Goal: Task Accomplishment & Management: Manage account settings

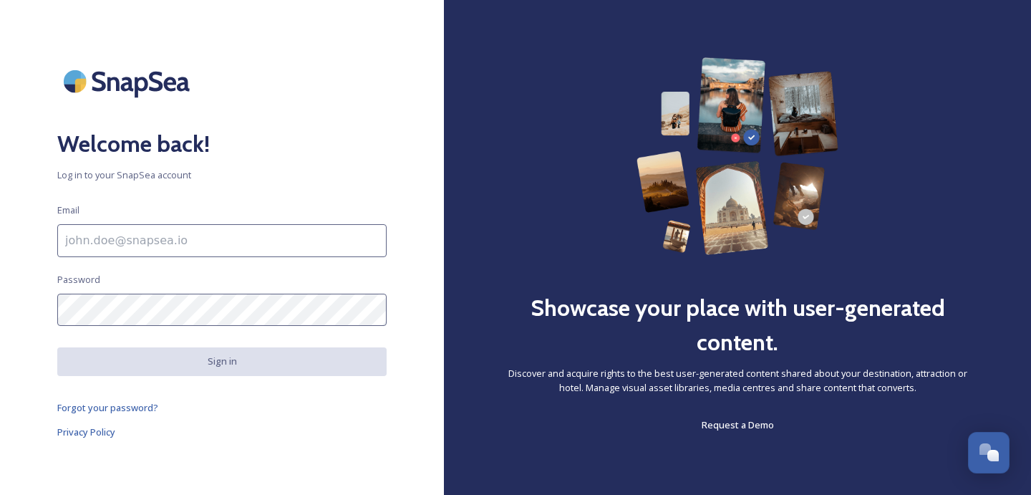
click at [277, 245] on input at bounding box center [221, 240] width 329 height 33
paste input "[EMAIL_ADDRESS][DOMAIN_NAME]"
type input "[EMAIL_ADDRESS][DOMAIN_NAME]"
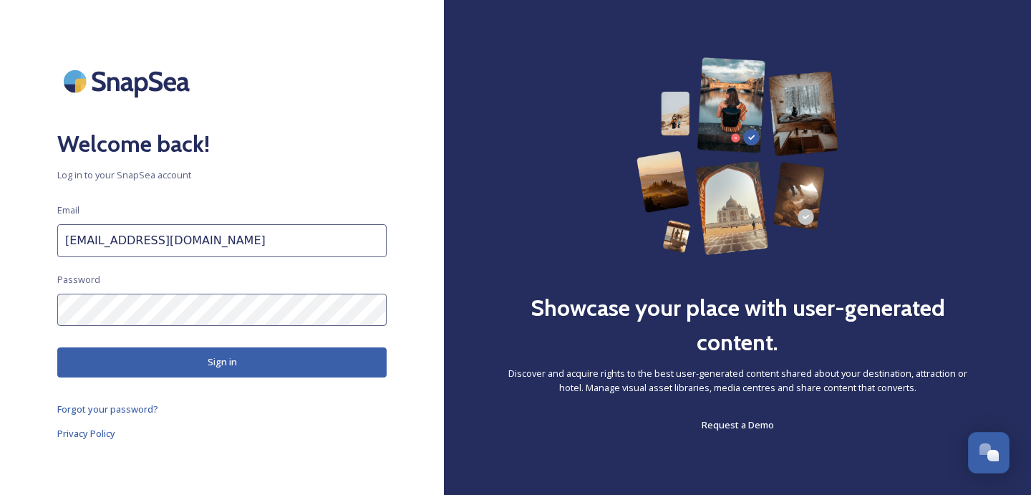
click at [257, 381] on div "Welcome back! Log in to your SnapSea account Email [EMAIL_ADDRESS][DOMAIN_NAME]…" at bounding box center [222, 247] width 444 height 380
click at [257, 370] on button "Sign in" at bounding box center [221, 361] width 329 height 29
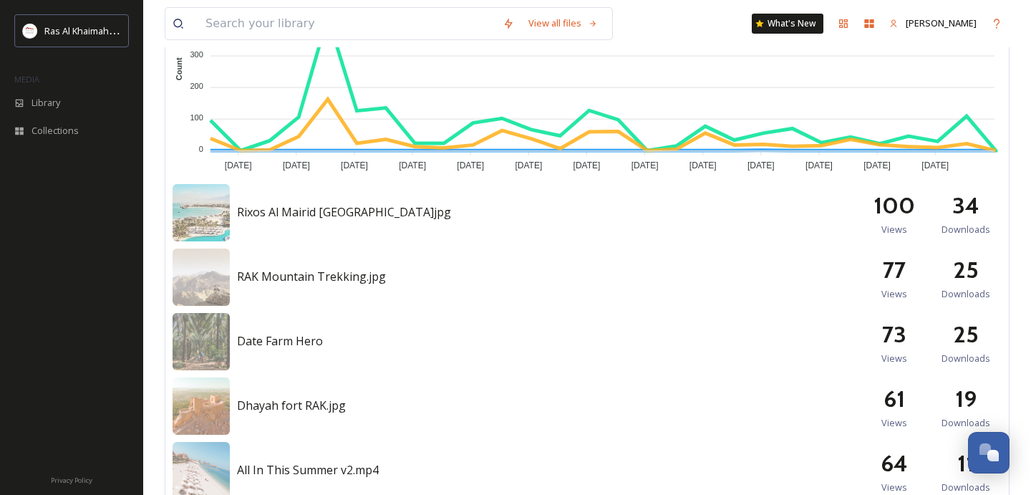
scroll to position [549, 0]
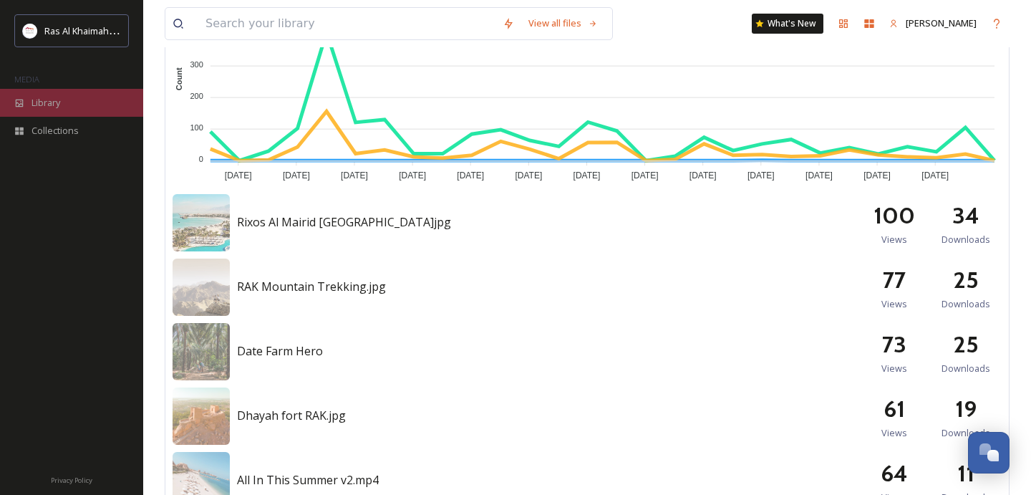
click at [49, 106] on span "Library" at bounding box center [46, 103] width 29 height 14
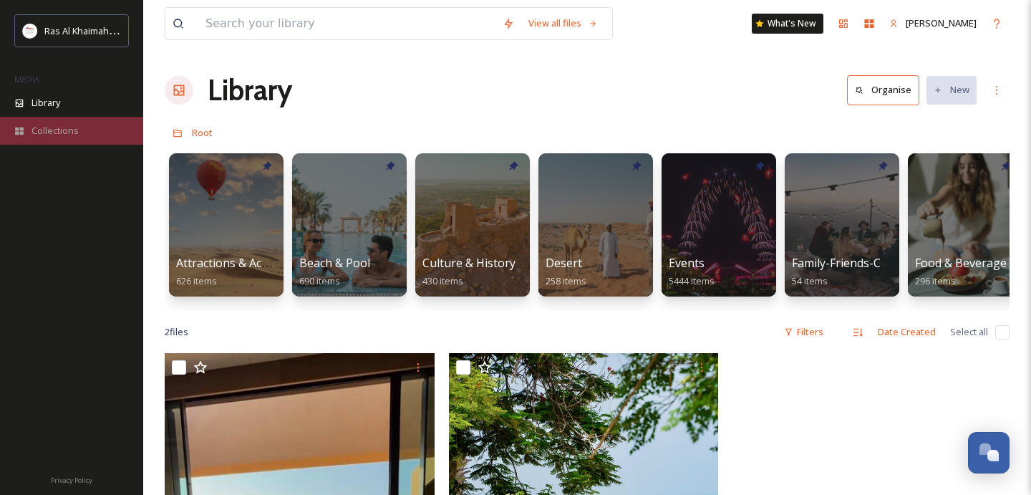
click at [64, 140] on div "Collections" at bounding box center [71, 131] width 143 height 28
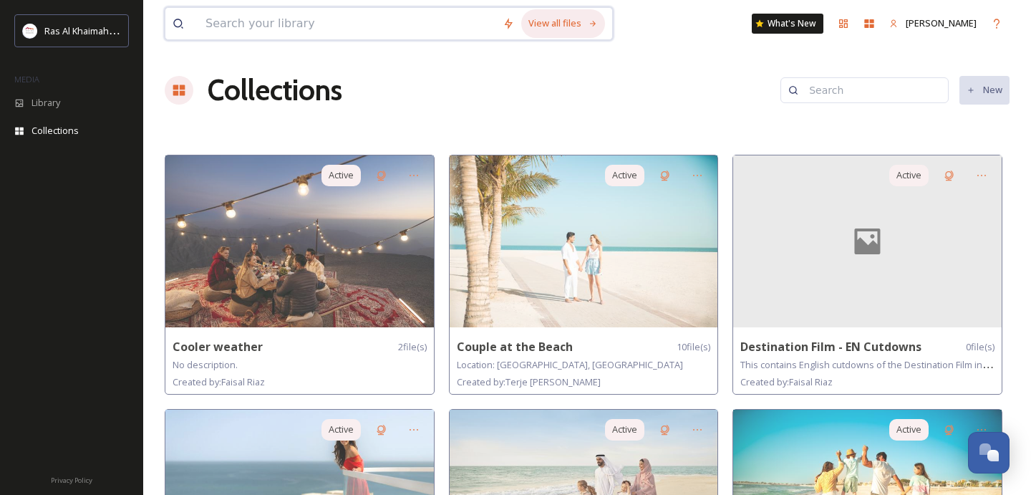
click at [559, 24] on div "View all files" at bounding box center [563, 23] width 84 height 28
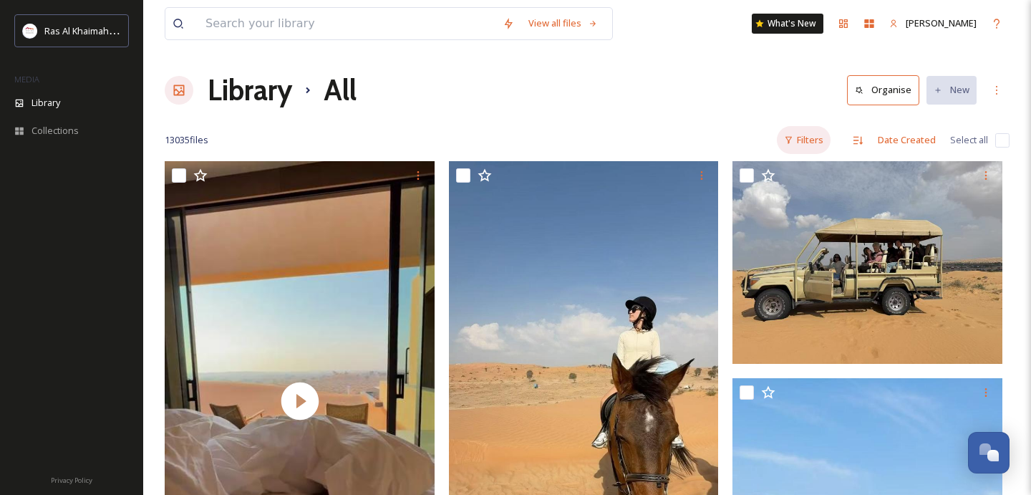
click at [822, 144] on div "Filters" at bounding box center [804, 140] width 54 height 28
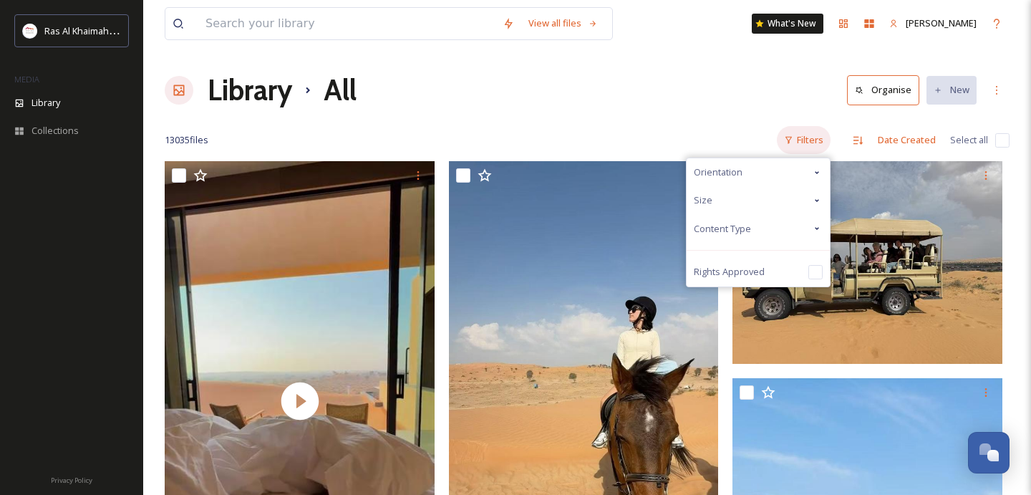
click at [822, 143] on div "Filters" at bounding box center [804, 140] width 54 height 28
click at [811, 152] on div "Filters" at bounding box center [804, 140] width 54 height 28
click at [690, 82] on div "Library All Organise New" at bounding box center [587, 90] width 845 height 43
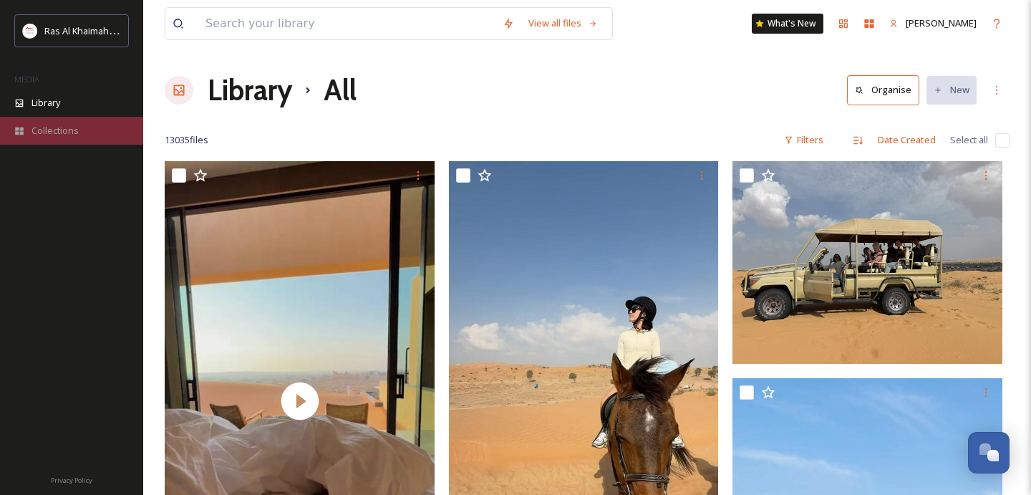
click at [42, 127] on span "Collections" at bounding box center [55, 131] width 47 height 14
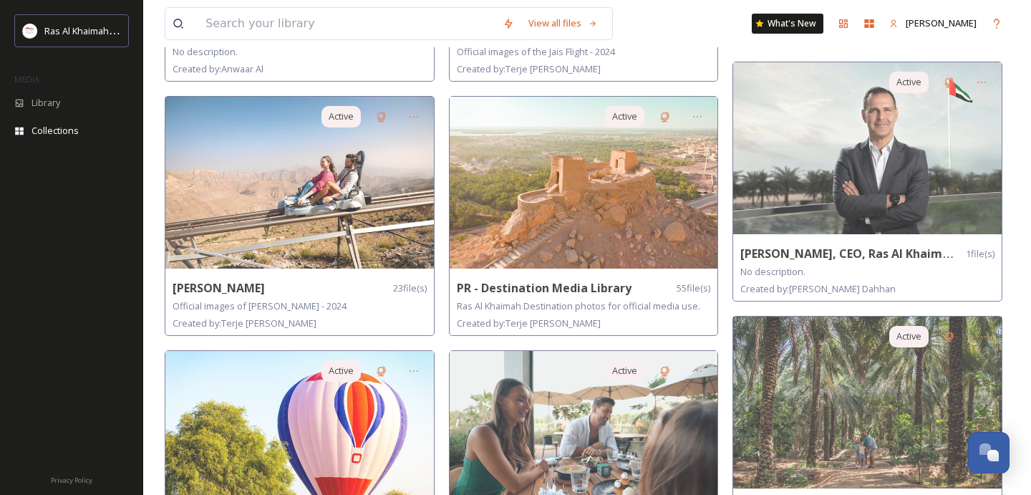
scroll to position [824, 0]
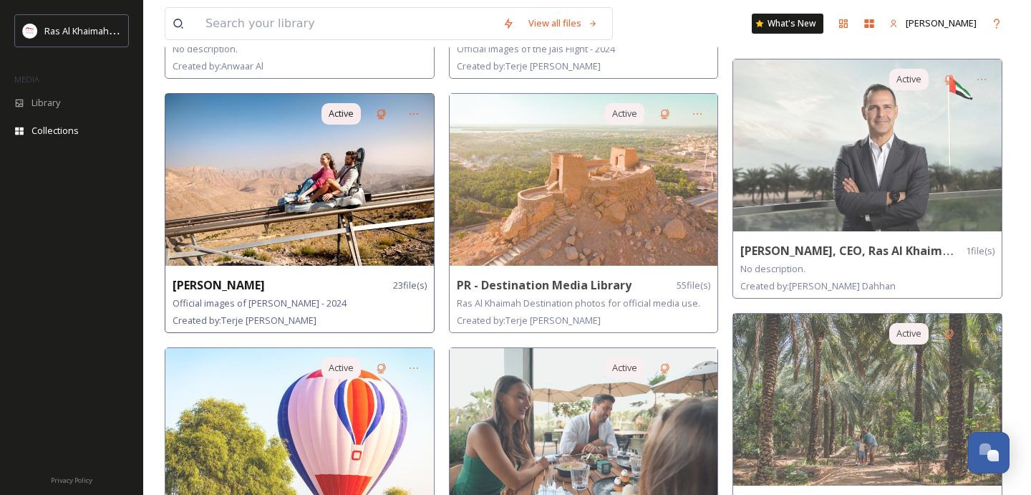
click at [367, 216] on img at bounding box center [299, 180] width 269 height 172
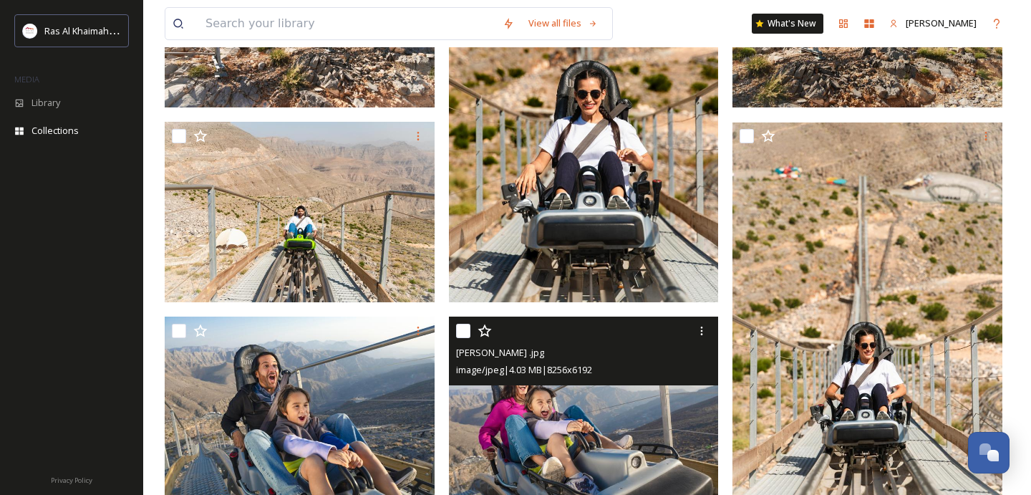
scroll to position [1543, 0]
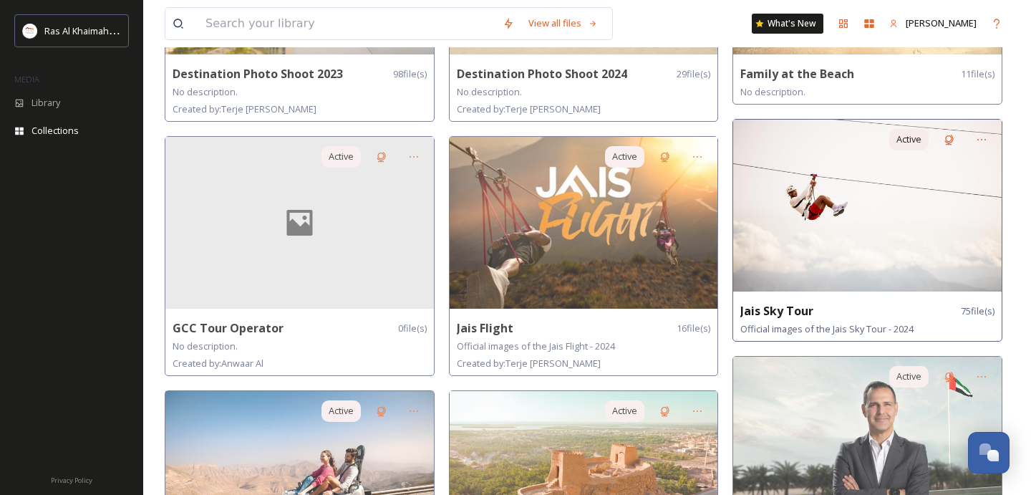
scroll to position [523, 0]
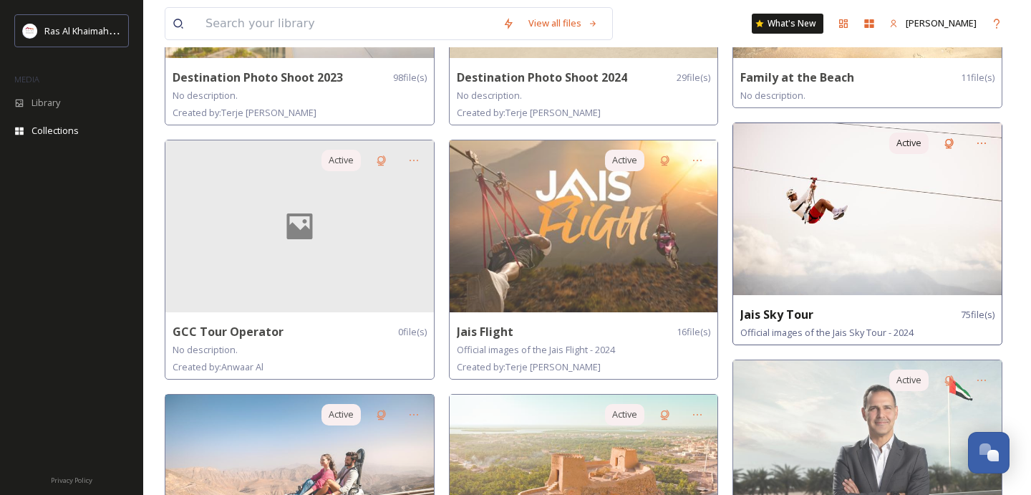
click at [826, 232] on img at bounding box center [867, 209] width 269 height 172
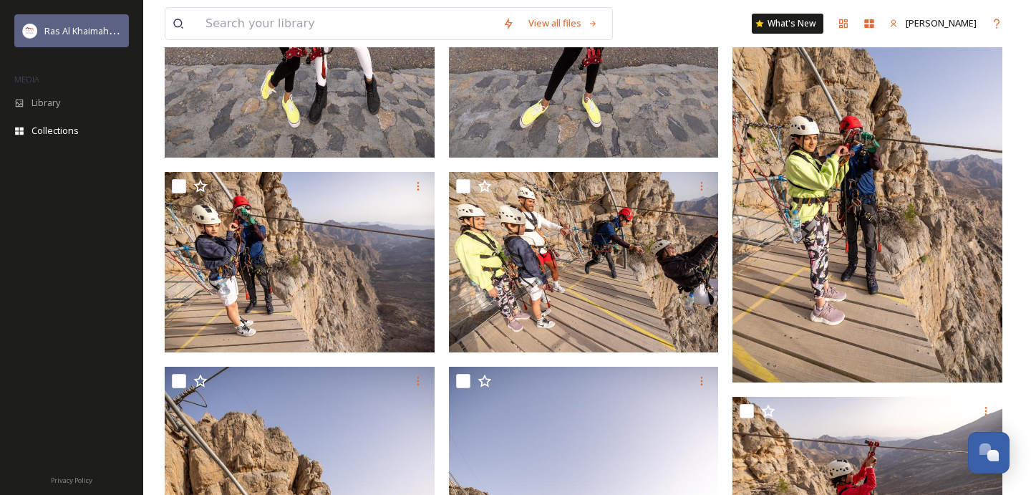
scroll to position [526, 0]
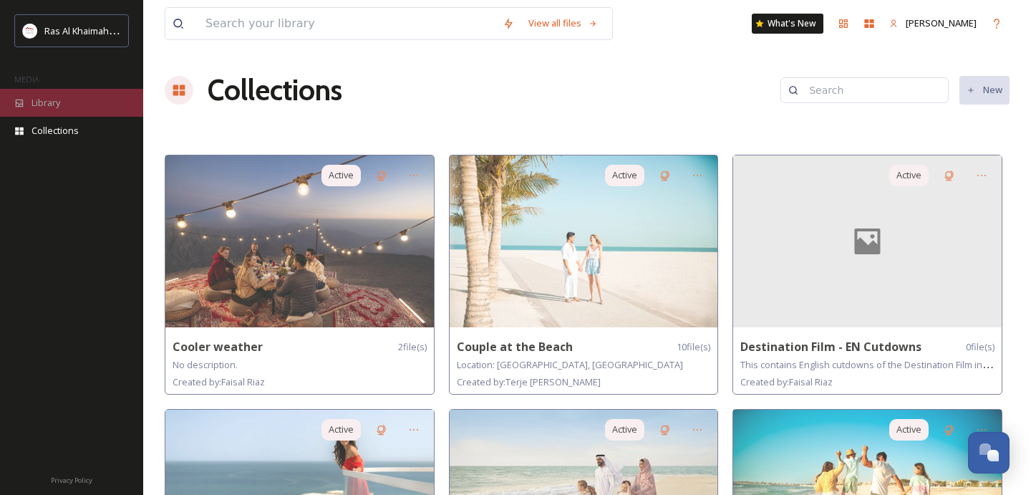
click at [67, 96] on div "Library" at bounding box center [71, 103] width 143 height 28
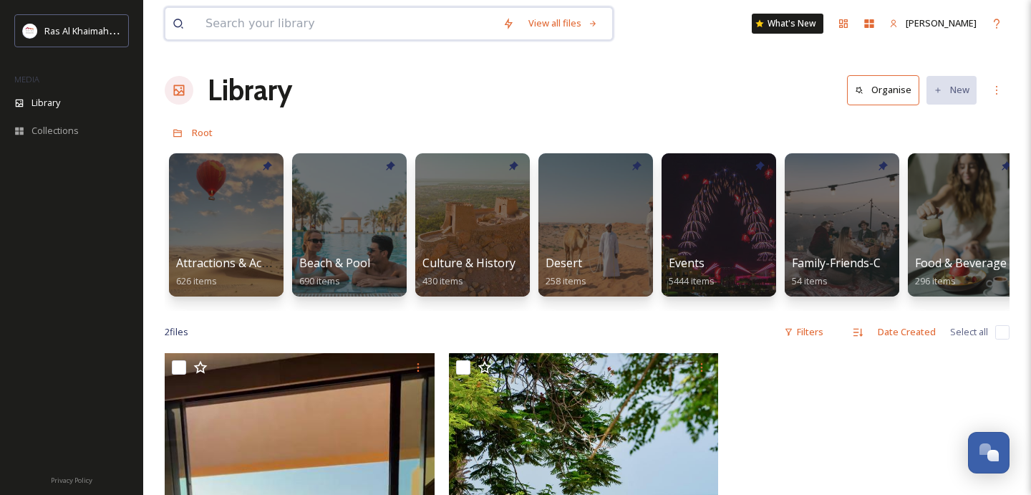
click at [377, 24] on input at bounding box center [346, 24] width 297 height 32
click at [693, 92] on div "Library Organise New" at bounding box center [587, 90] width 845 height 43
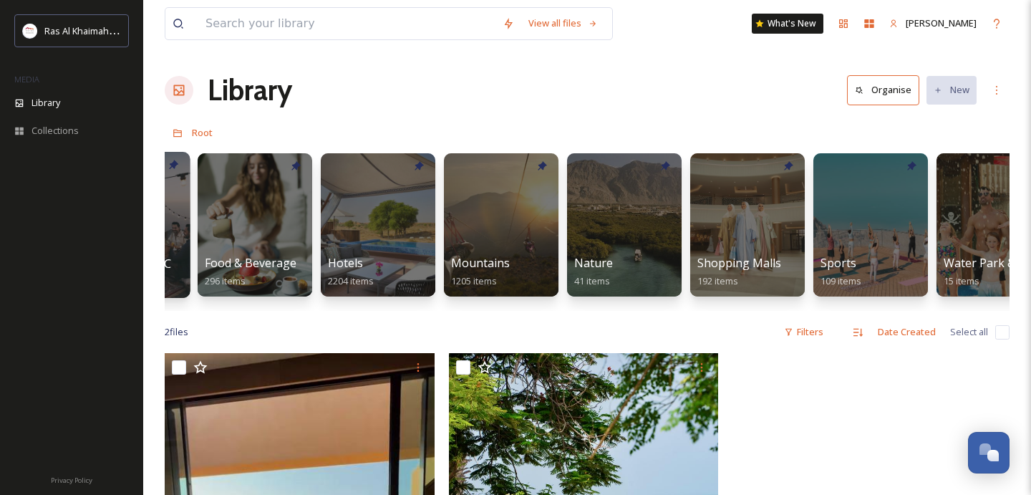
scroll to position [0, 713]
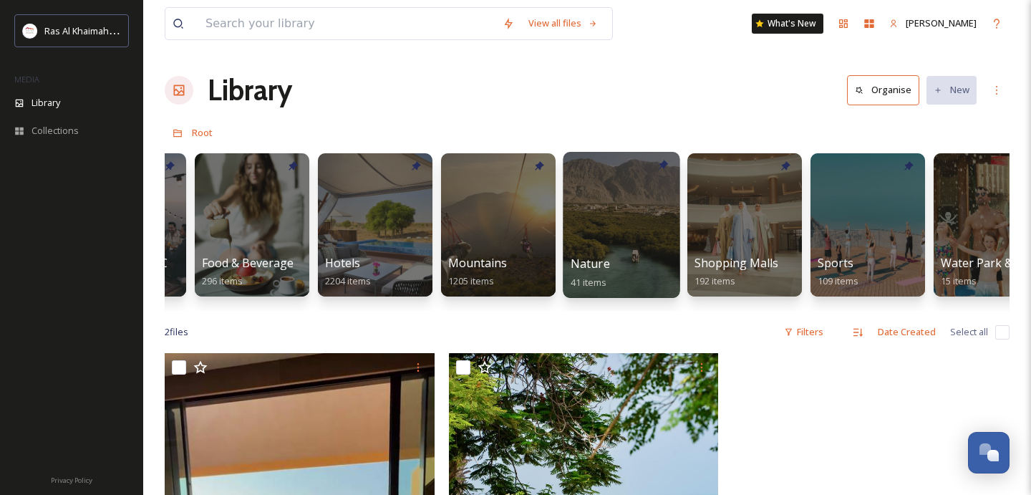
click at [614, 217] on div at bounding box center [621, 225] width 117 height 146
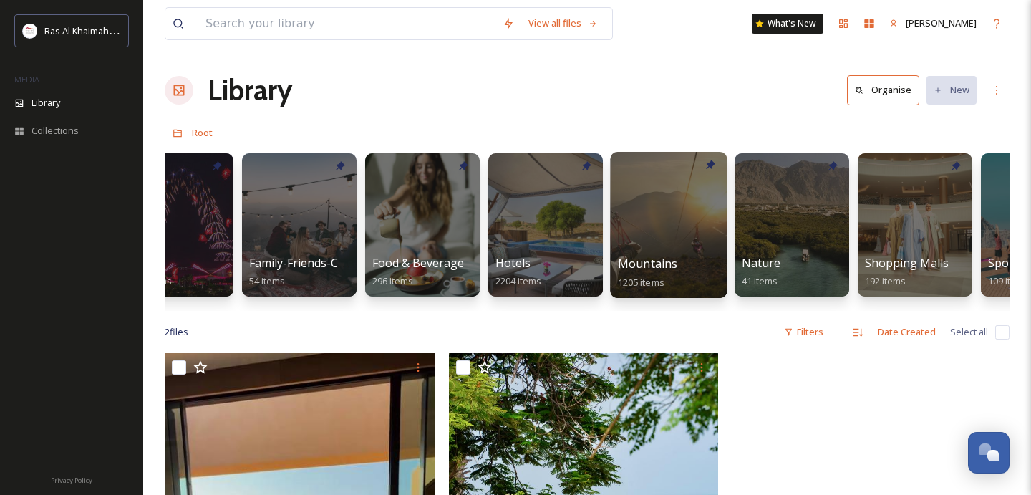
scroll to position [0, 544]
click at [682, 209] on div at bounding box center [667, 225] width 117 height 146
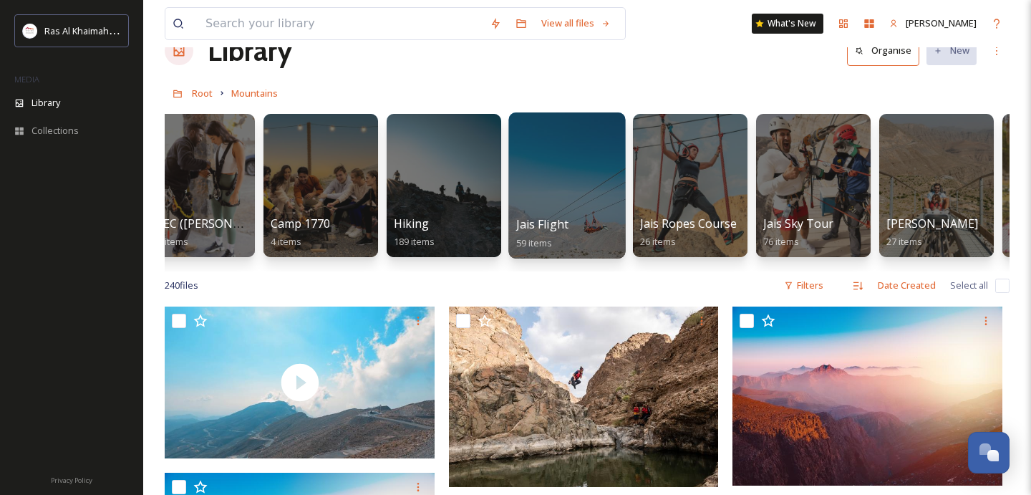
scroll to position [0, 150]
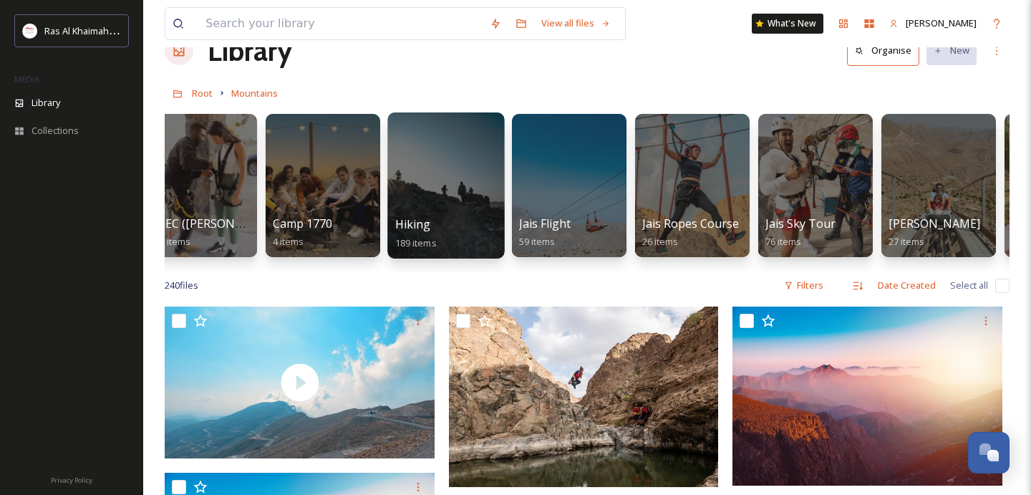
click at [445, 185] on div at bounding box center [445, 185] width 117 height 146
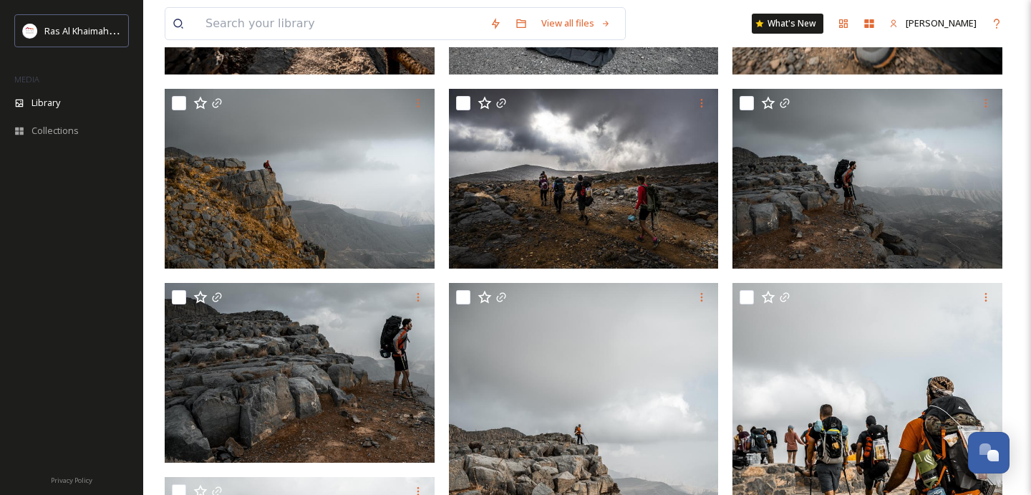
scroll to position [2284, 0]
